Goal: Transaction & Acquisition: Purchase product/service

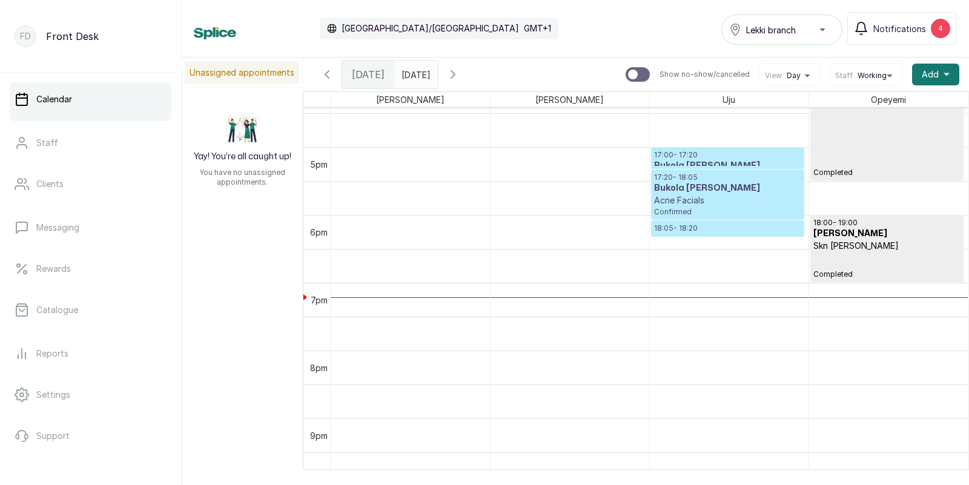
click at [706, 189] on h3 "Bukola [PERSON_NAME]" at bounding box center [727, 188] width 147 height 12
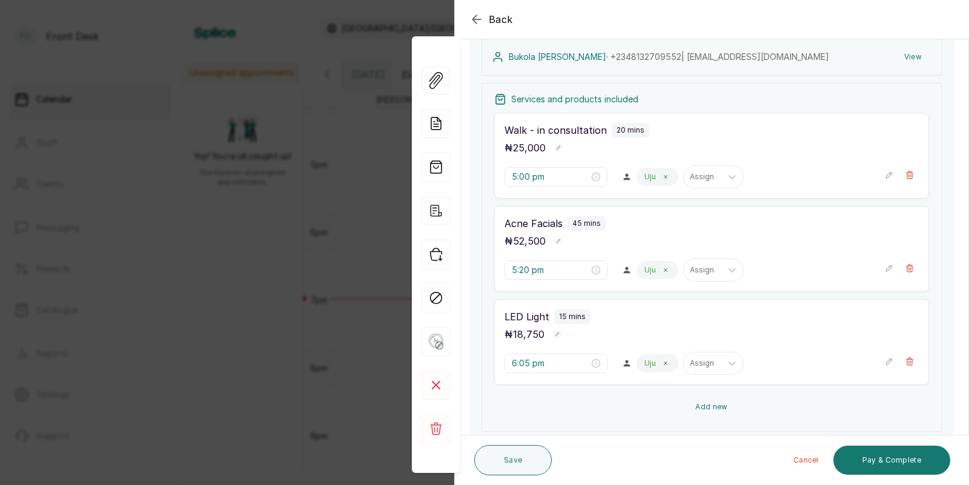
scroll to position [82, 0]
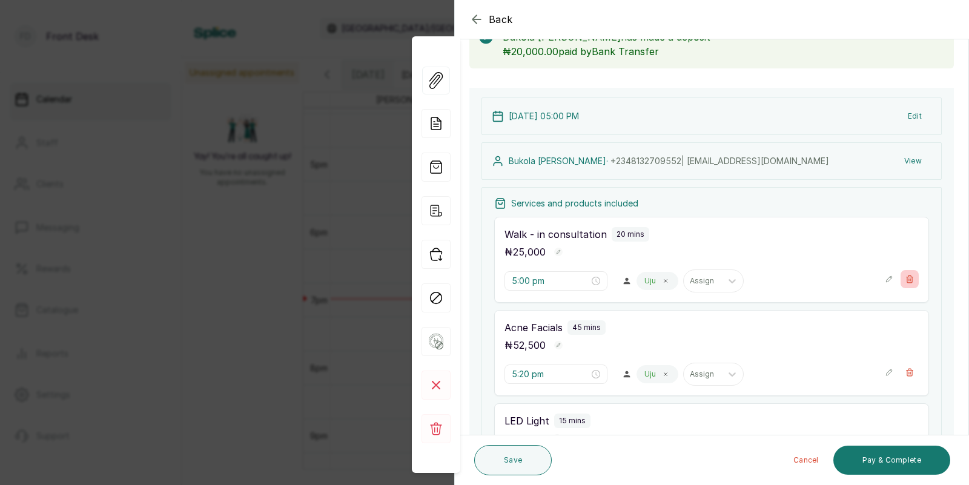
click at [908, 276] on icon "button" at bounding box center [910, 279] width 7 height 7
type input "5:20 pm"
type input "6:05 pm"
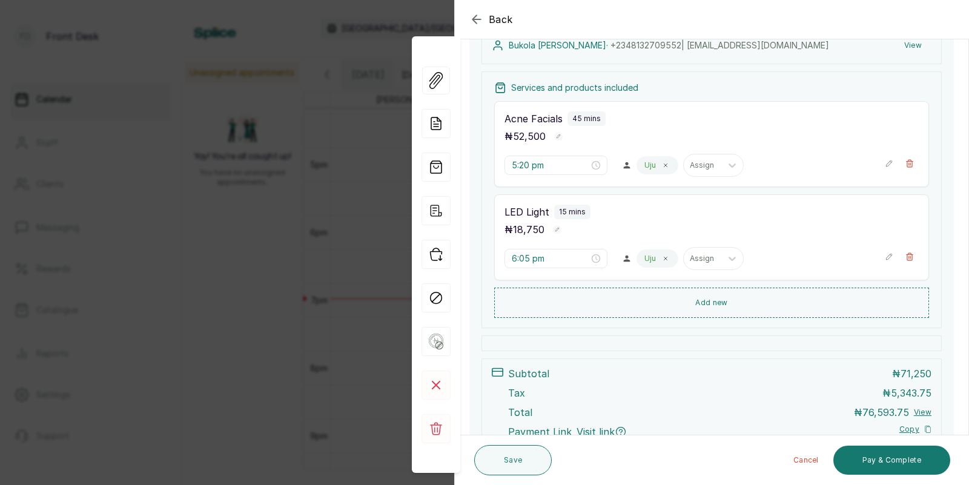
scroll to position [306, 0]
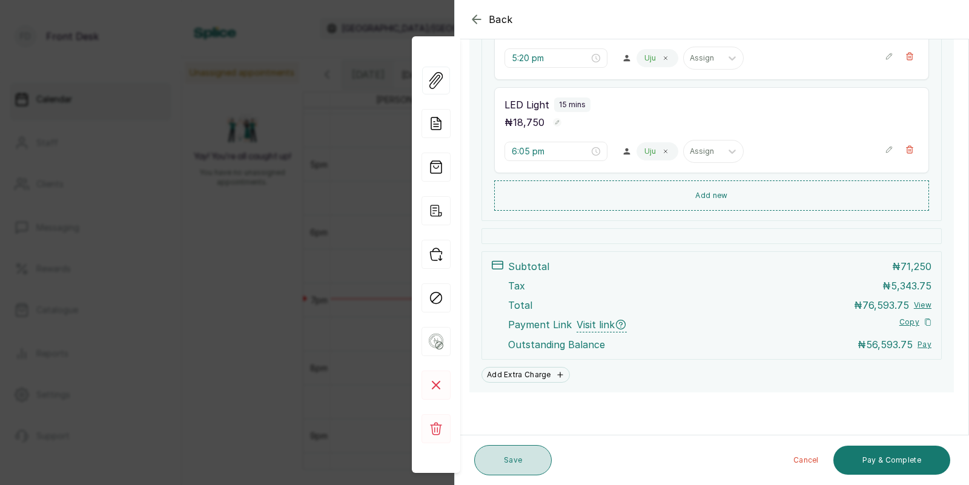
click at [516, 454] on button "Save" at bounding box center [513, 460] width 78 height 30
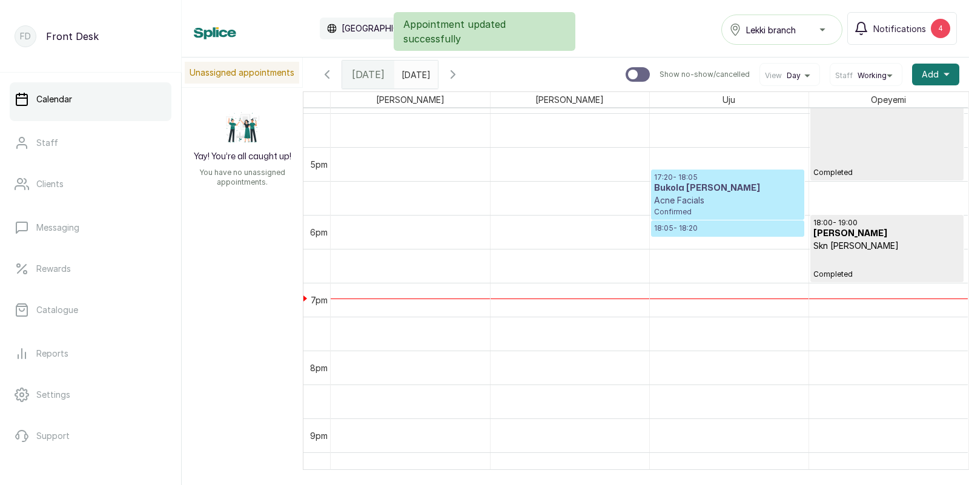
click at [735, 207] on p "Confirmed" at bounding box center [727, 212] width 147 height 10
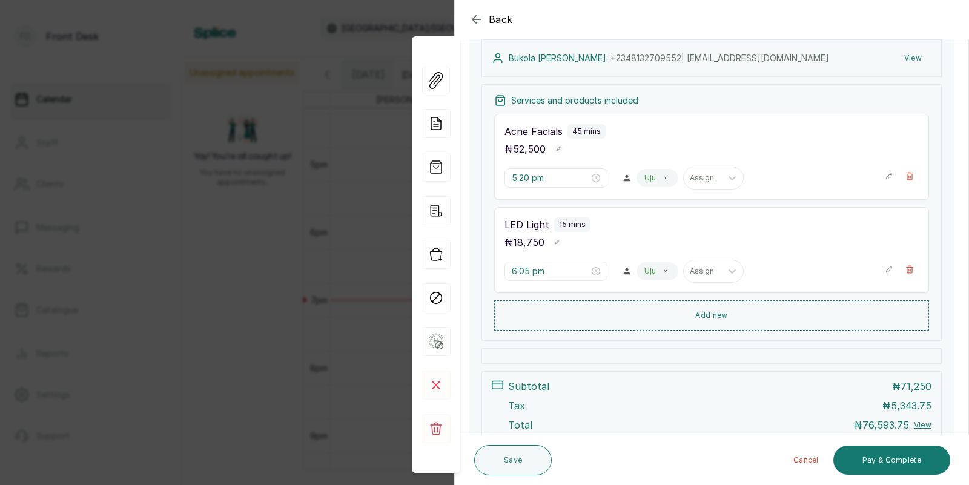
scroll to position [0, 0]
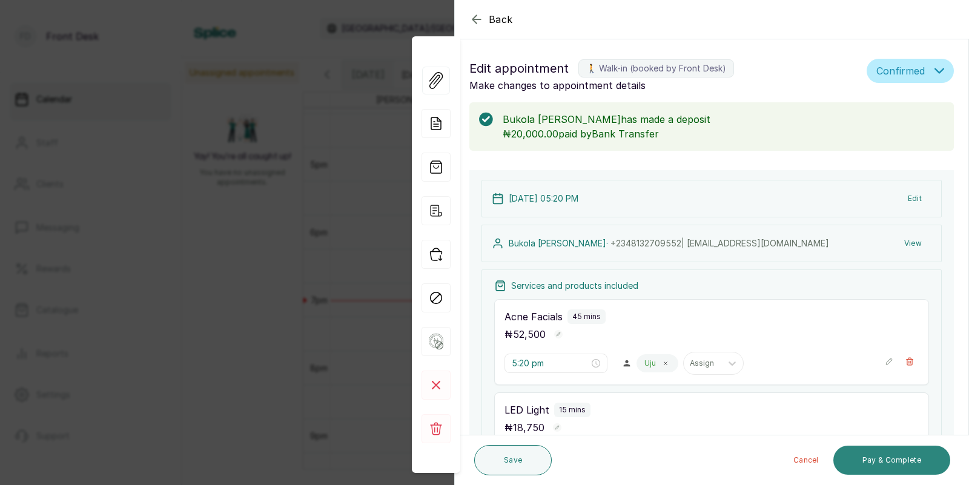
click at [882, 458] on button "Pay & Complete" at bounding box center [892, 460] width 117 height 29
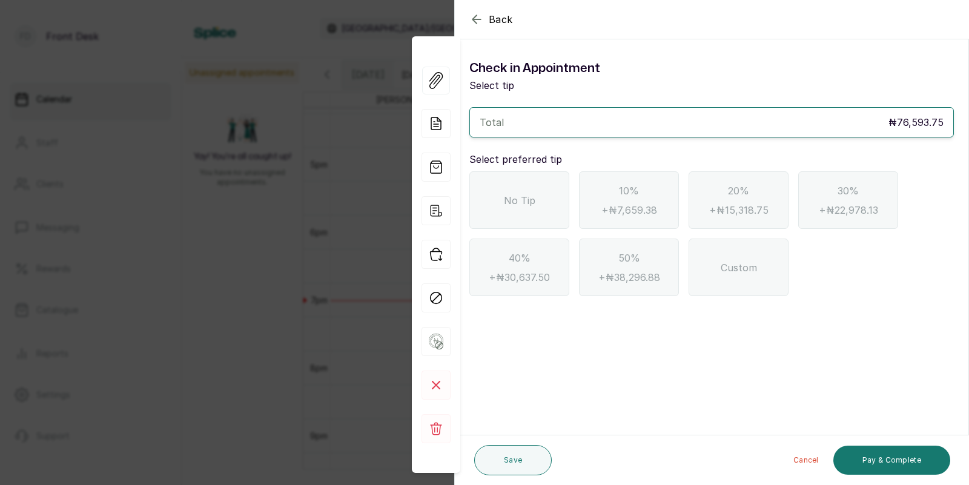
click at [481, 13] on icon "button" at bounding box center [476, 19] width 15 height 15
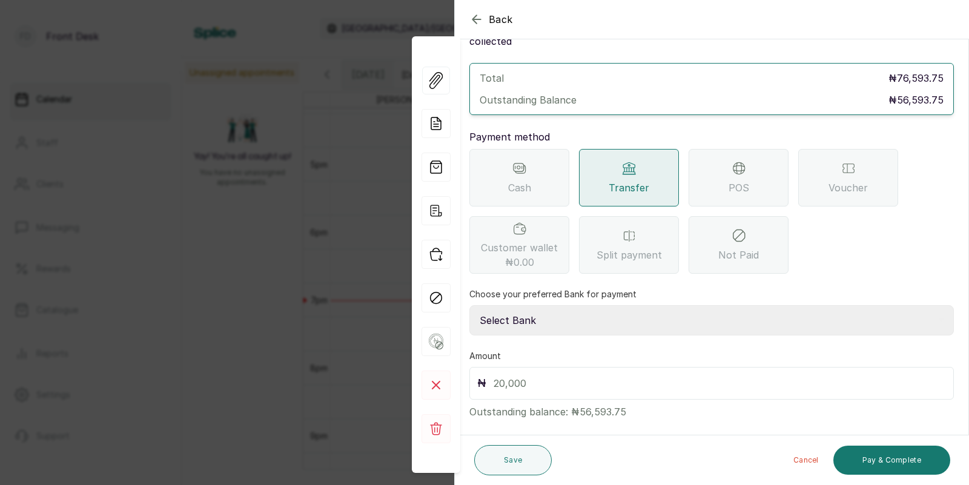
scroll to position [61, 0]
click at [637, 303] on select "Select Bank [PERSON_NAME] Fairmoney Microfinance Bank SKN ANALYTICS MED AESTH. …" at bounding box center [711, 318] width 485 height 30
select select "43272bc0-21c6-4b19-b9fb-c2093b8603c2"
click at [588, 373] on input "text" at bounding box center [720, 381] width 453 height 17
click at [536, 373] on input "text" at bounding box center [720, 381] width 453 height 17
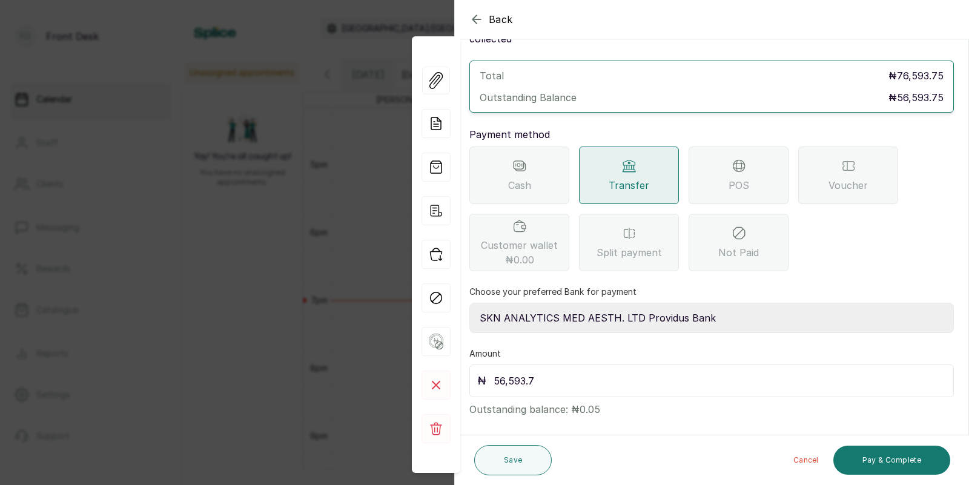
type input "56,593.75"
click at [888, 456] on button "Pay & Complete" at bounding box center [892, 460] width 117 height 29
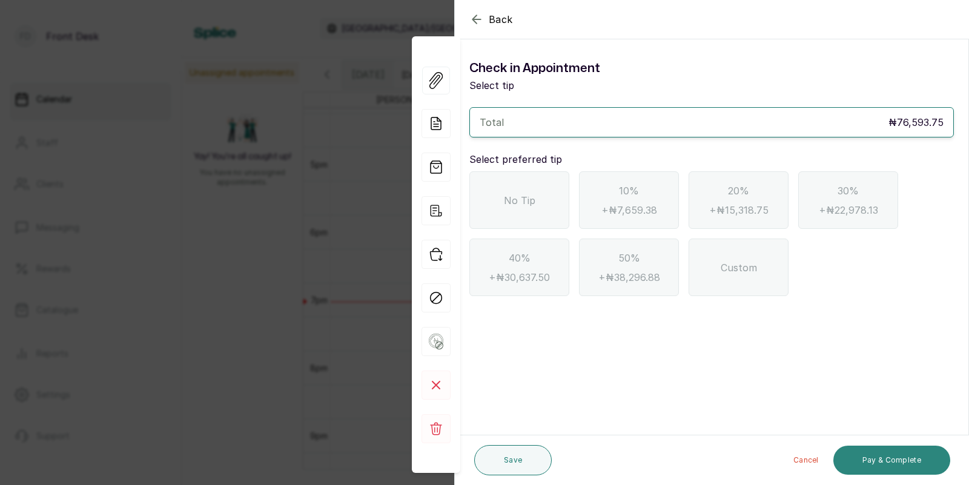
scroll to position [0, 0]
click at [523, 191] on div "No Tip" at bounding box center [519, 200] width 100 height 58
click at [890, 463] on button "Pay & Complete" at bounding box center [892, 460] width 117 height 29
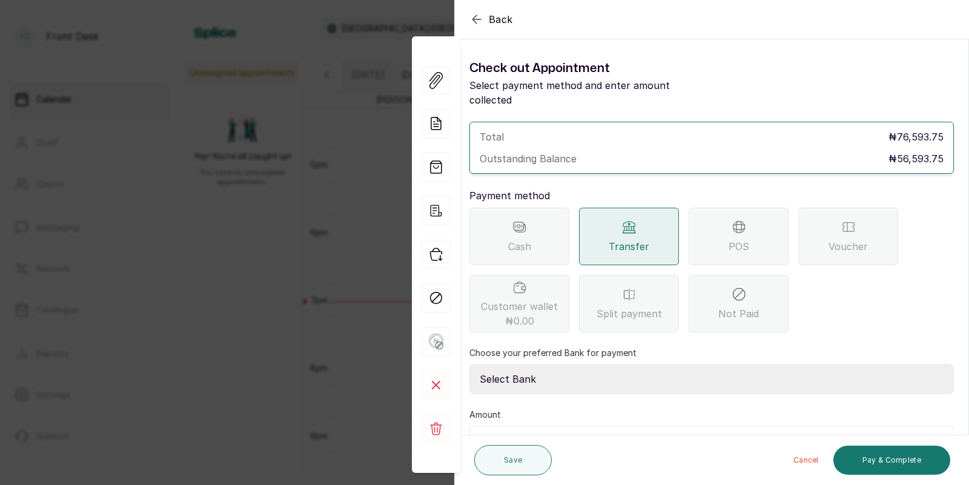
scroll to position [61, 0]
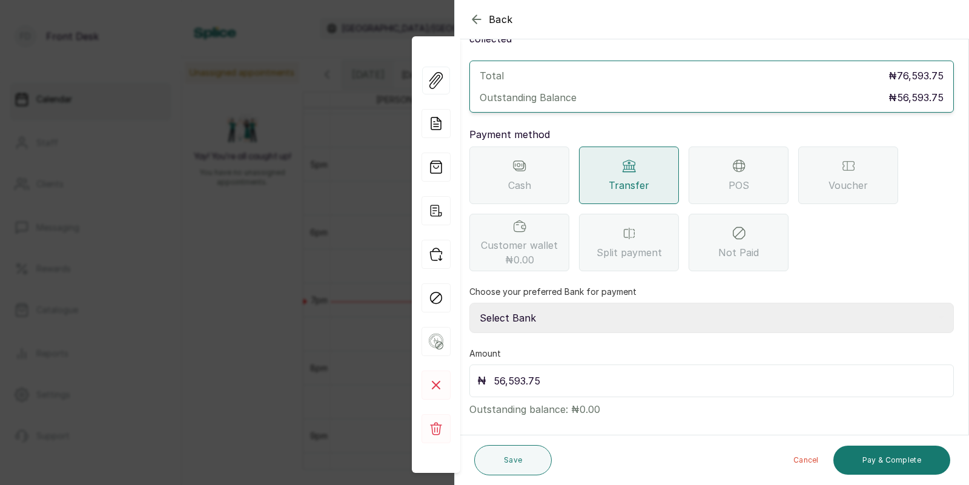
click at [605, 303] on select "Select Bank [PERSON_NAME] Fairmoney Microfinance Bank SKN ANALYTICS MED AESTH. …" at bounding box center [711, 318] width 485 height 30
select select "43272bc0-21c6-4b19-b9fb-c2093b8603c2"
click at [916, 450] on button "Pay & Complete" at bounding box center [892, 460] width 117 height 29
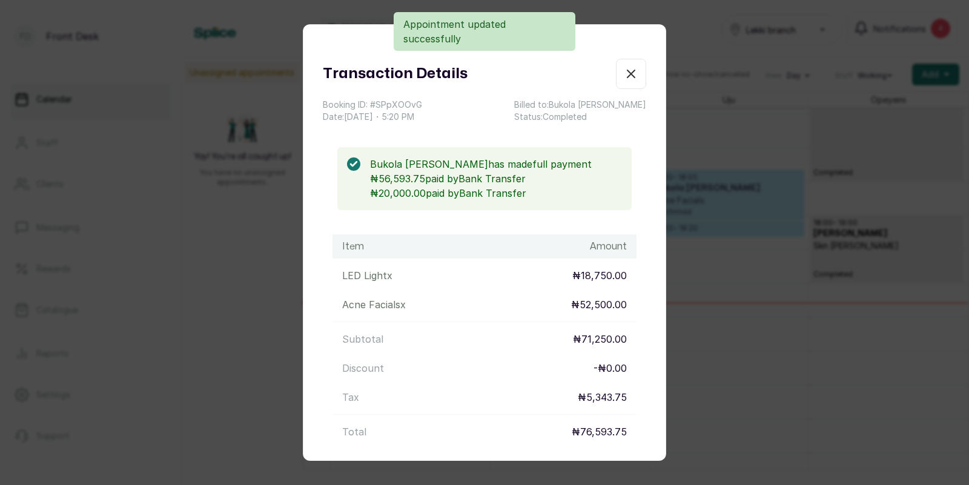
scroll to position [112, 0]
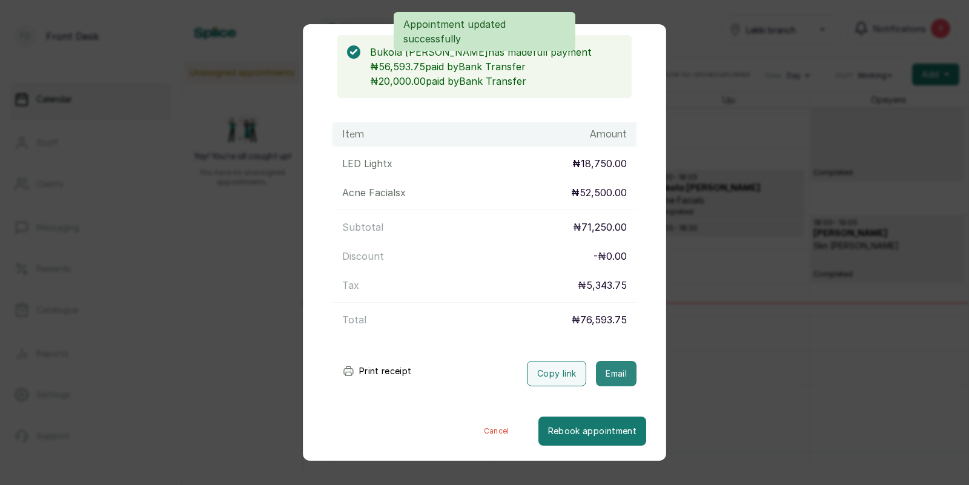
click at [618, 373] on button "Email" at bounding box center [616, 373] width 41 height 25
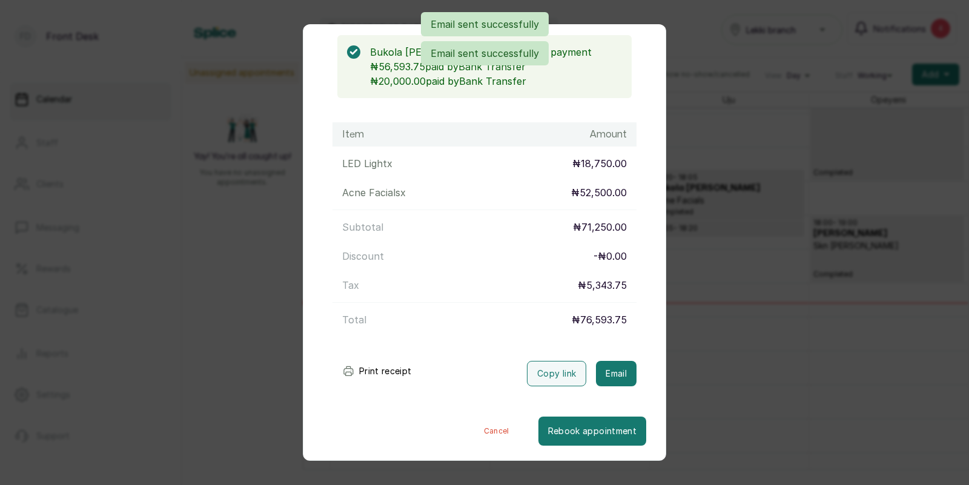
click at [851, 361] on div "Transaction Details Booking ID: # SPpXOOvG Date: [DATE] ・ 5:20 PM Billed to: Bu…" at bounding box center [484, 242] width 969 height 485
